Goal: Navigation & Orientation: Find specific page/section

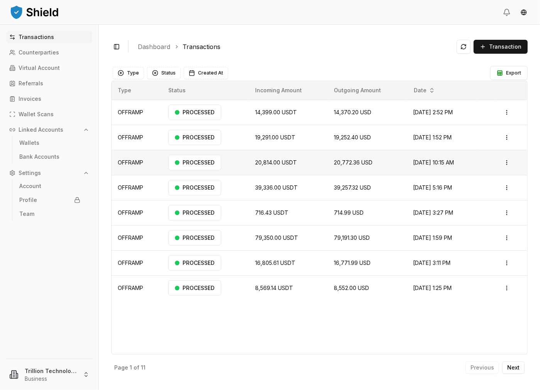
click at [294, 169] on td "20,814.00 USDT" at bounding box center [288, 162] width 79 height 25
click at [506, 161] on html "Transactions Counterparties Virtual Account Referrals Invoices Wallet Scans Lin…" at bounding box center [270, 195] width 540 height 390
click at [495, 190] on p "View Details" at bounding box center [485, 192] width 29 height 5
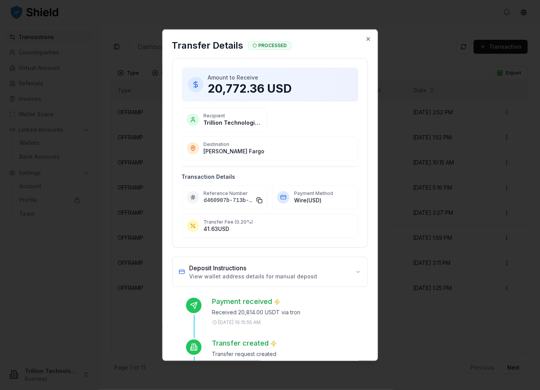
click at [223, 199] on span "d460907b-713b-45fe-abd5-2b9cf529f91f" at bounding box center [229, 201] width 50 height 8
click at [219, 199] on span "d460907b-713b-45fe-abd5-2b9cf529f91f" at bounding box center [229, 201] width 50 height 8
click at [281, 226] on p "41.63 USD" at bounding box center [279, 229] width 150 height 8
click at [217, 151] on p "[PERSON_NAME] Fargo" at bounding box center [279, 151] width 150 height 8
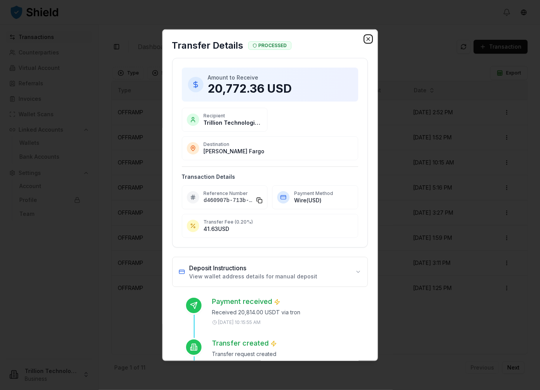
click at [365, 41] on icon "button" at bounding box center [368, 39] width 6 height 6
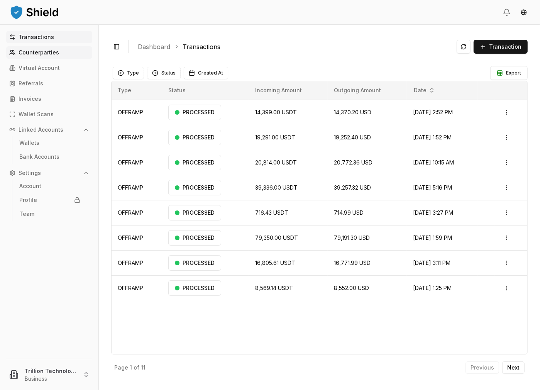
click at [66, 54] on link "Counterparties" at bounding box center [49, 52] width 86 height 12
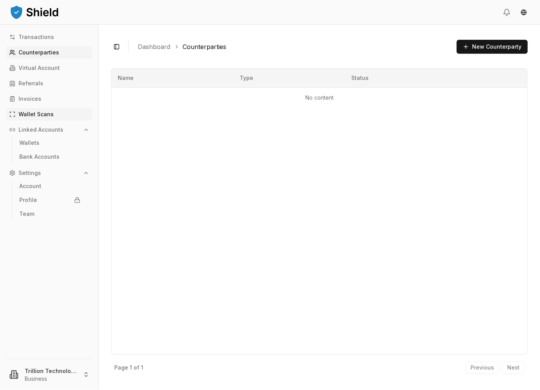
click at [40, 114] on p "Wallet Scans" at bounding box center [36, 114] width 35 height 5
